Goal: Transaction & Acquisition: Purchase product/service

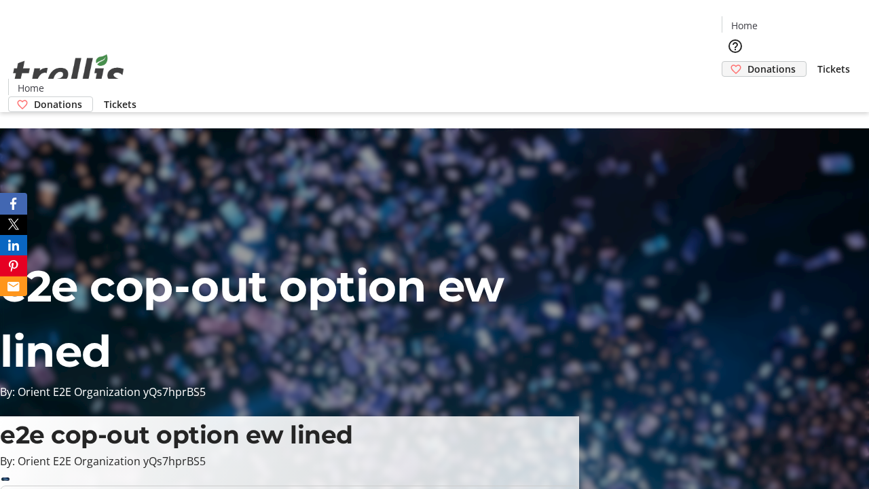
click at [747, 62] on span "Donations" at bounding box center [771, 69] width 48 height 14
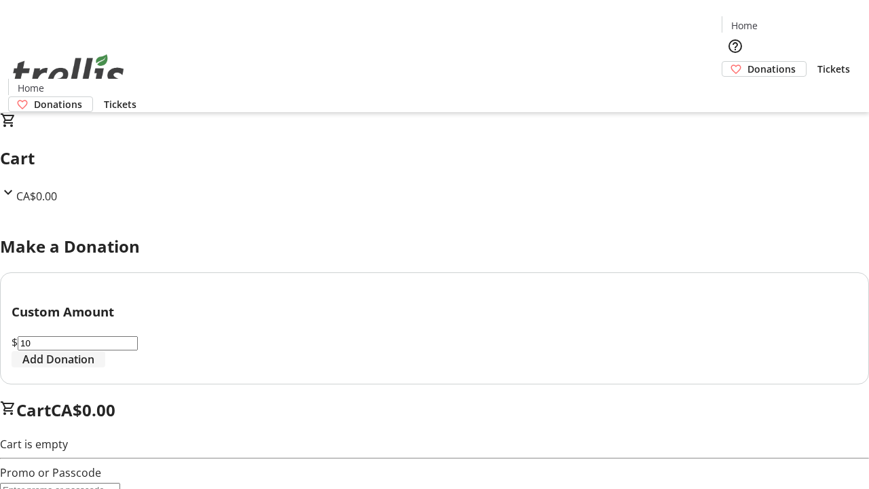
click at [94, 367] on span "Add Donation" at bounding box center [58, 359] width 72 height 16
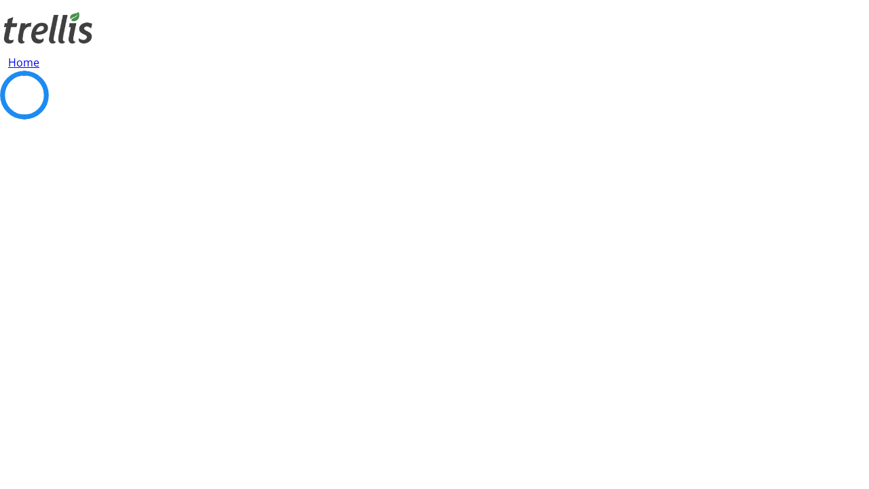
select select "CA"
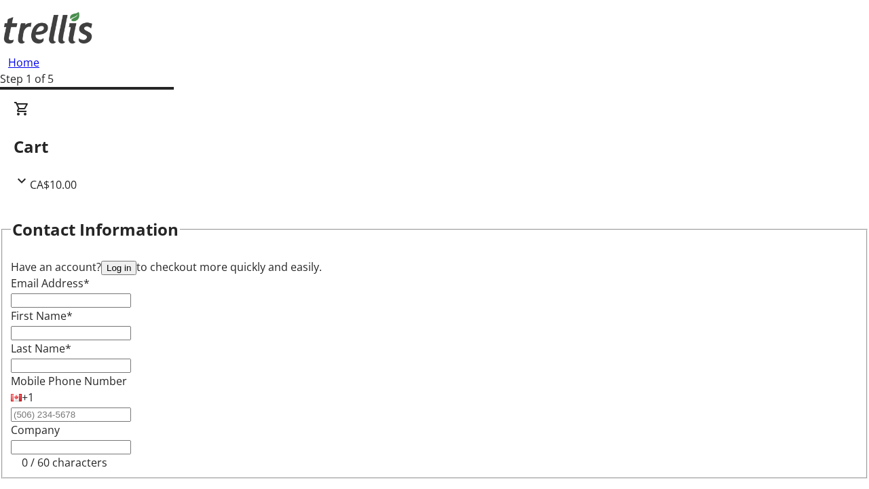
click at [136, 261] on button "Log in" at bounding box center [118, 268] width 35 height 14
